Goal: Task Accomplishment & Management: Use online tool/utility

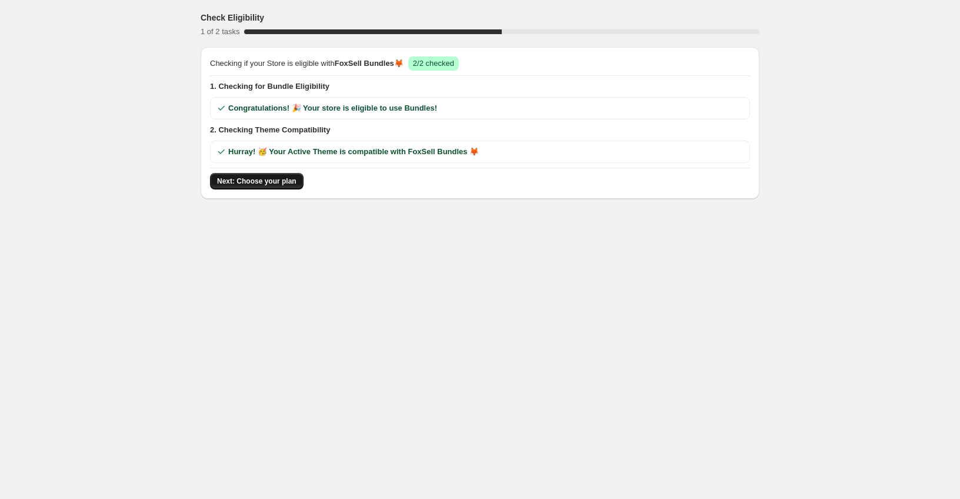
click at [254, 181] on span "Next: Choose your plan" at bounding box center [256, 180] width 79 height 9
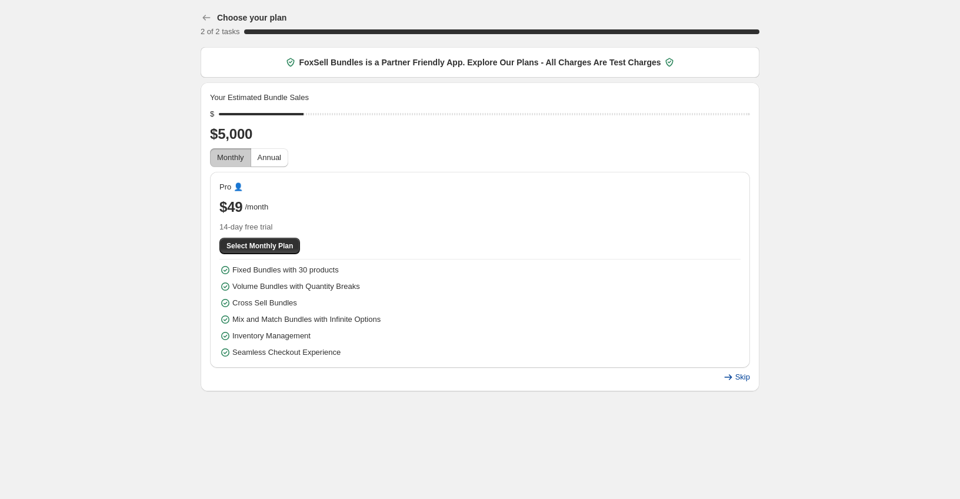
click at [745, 378] on span "Skip" at bounding box center [742, 376] width 15 height 9
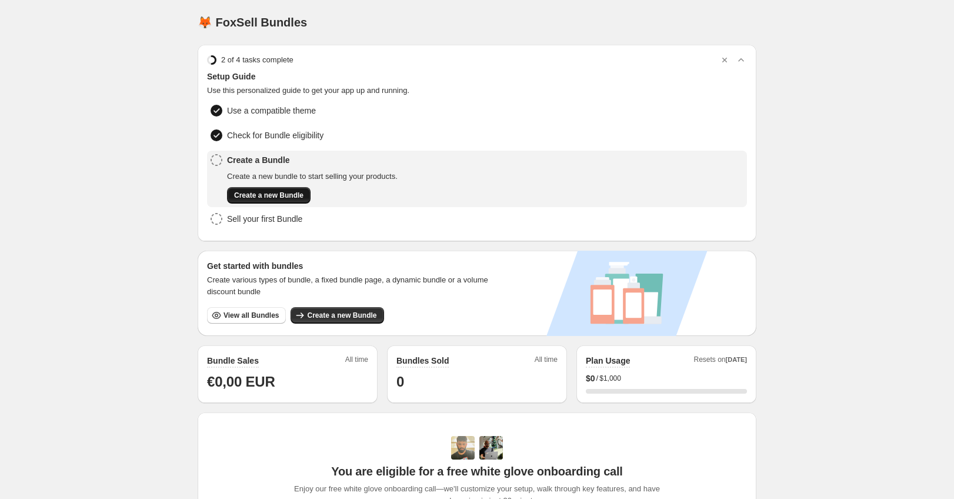
click at [271, 194] on span "Create a new Bundle" at bounding box center [268, 195] width 69 height 9
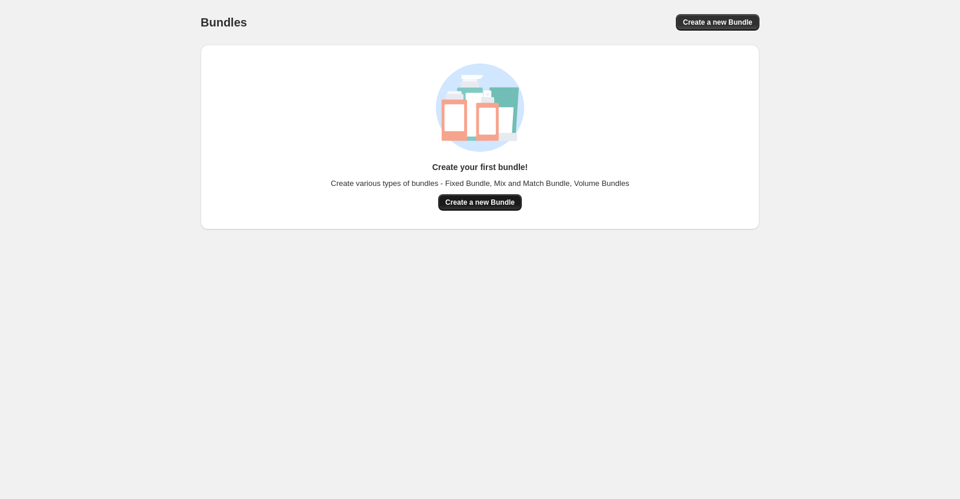
click at [483, 205] on span "Create a new Bundle" at bounding box center [479, 202] width 69 height 9
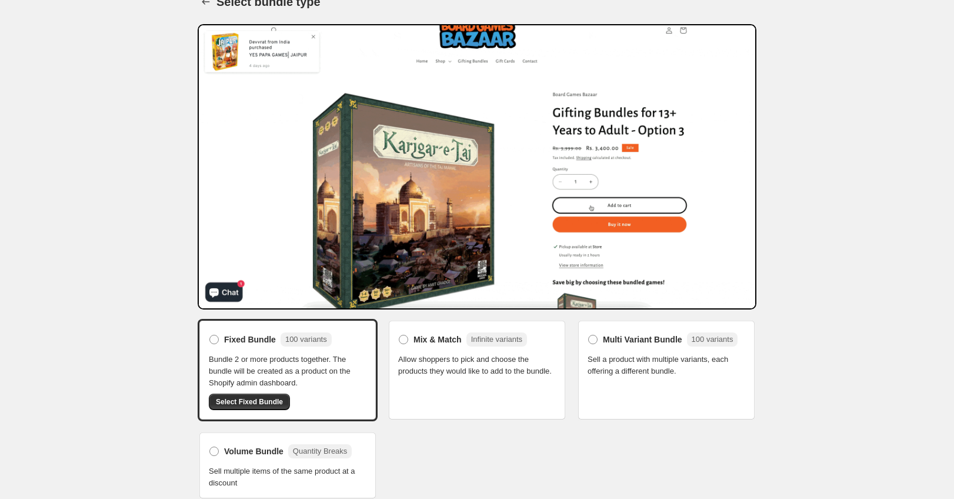
scroll to position [31, 0]
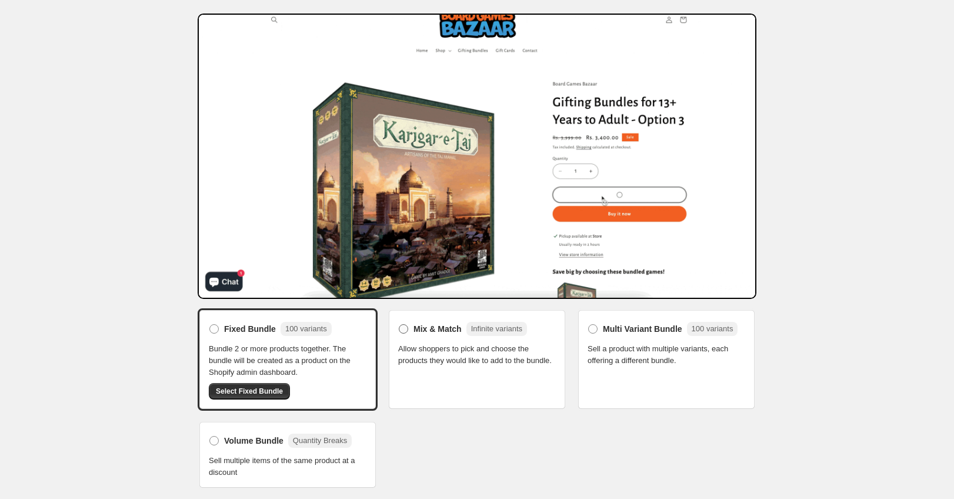
click at [405, 331] on span at bounding box center [403, 328] width 9 height 9
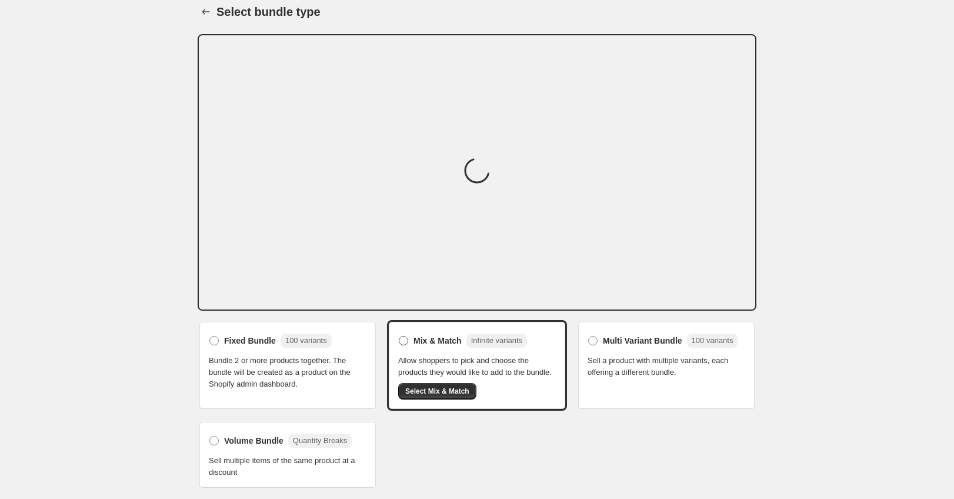
scroll to position [11, 0]
click at [444, 392] on span "Select Mix & Match" at bounding box center [437, 390] width 64 height 9
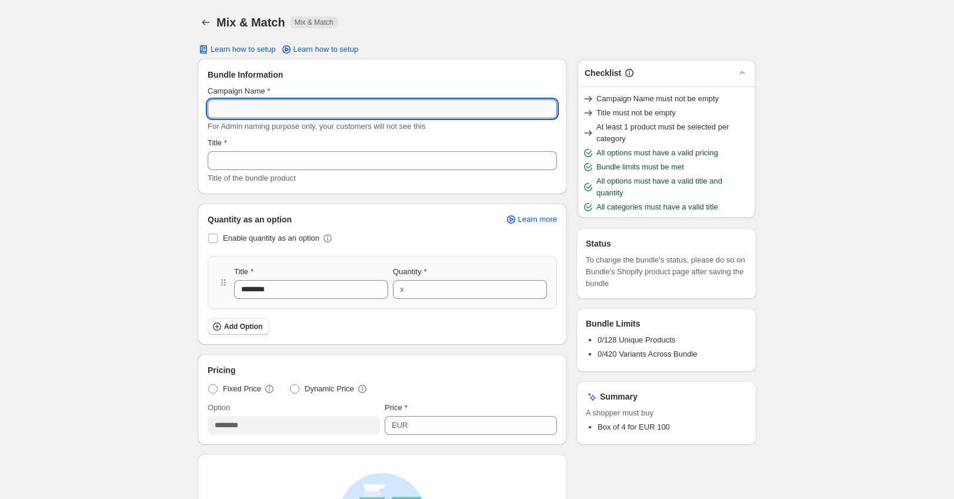
click at [264, 105] on input "Campaign Name" at bounding box center [382, 108] width 349 height 19
click at [265, 111] on input "Campaign Name" at bounding box center [382, 108] width 349 height 19
